Goal: Transaction & Acquisition: Purchase product/service

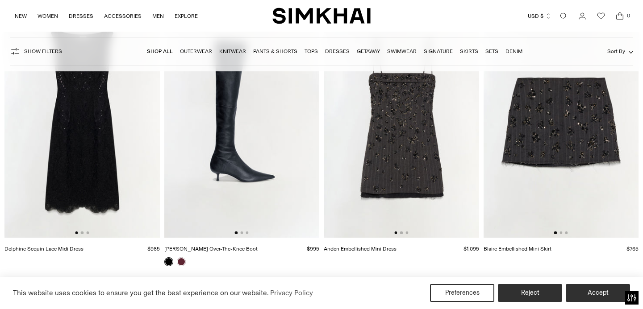
scroll to position [404, 0]
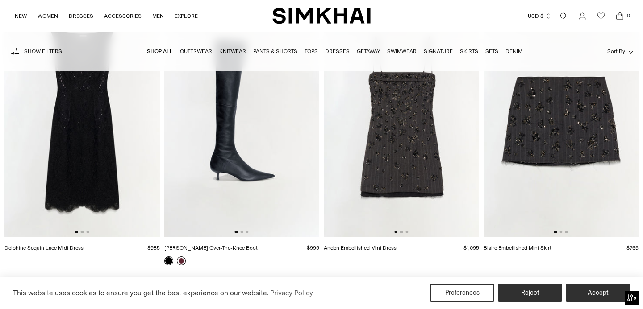
click at [180, 262] on link at bounding box center [181, 261] width 9 height 9
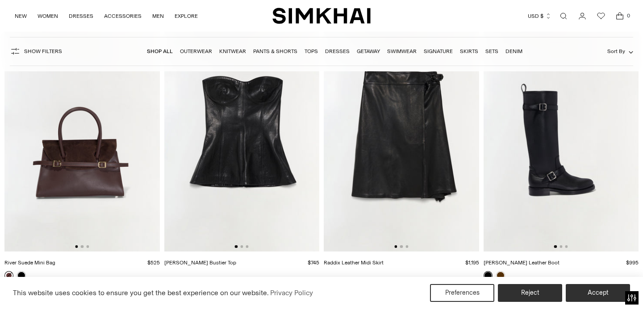
scroll to position [2596, 0]
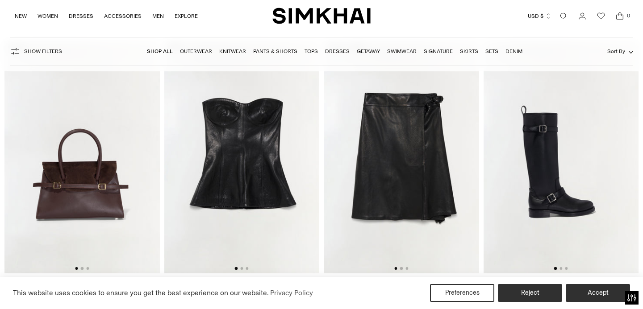
click at [254, 129] on img at bounding box center [241, 157] width 155 height 233
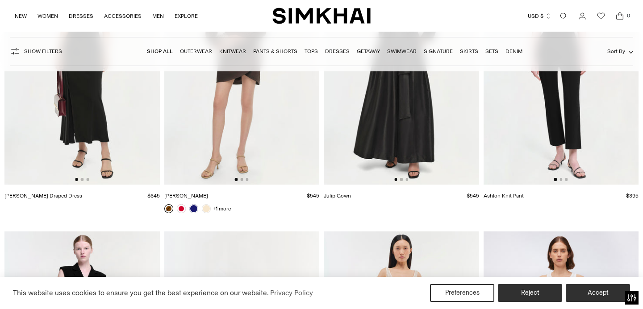
scroll to position [35335, 0]
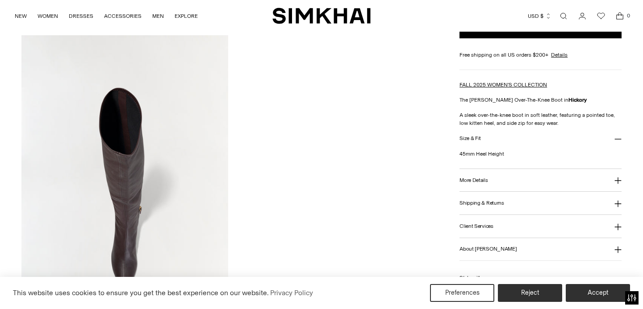
scroll to position [580, 0]
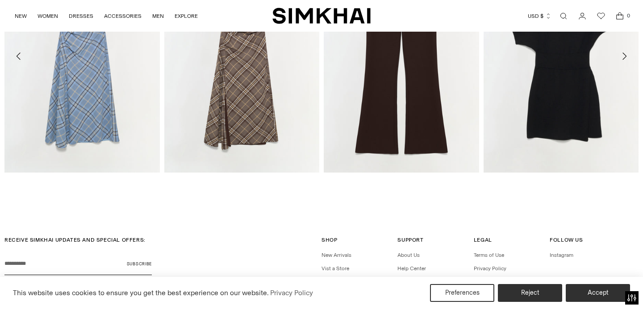
scroll to position [1413, 0]
